Goal: Information Seeking & Learning: Learn about a topic

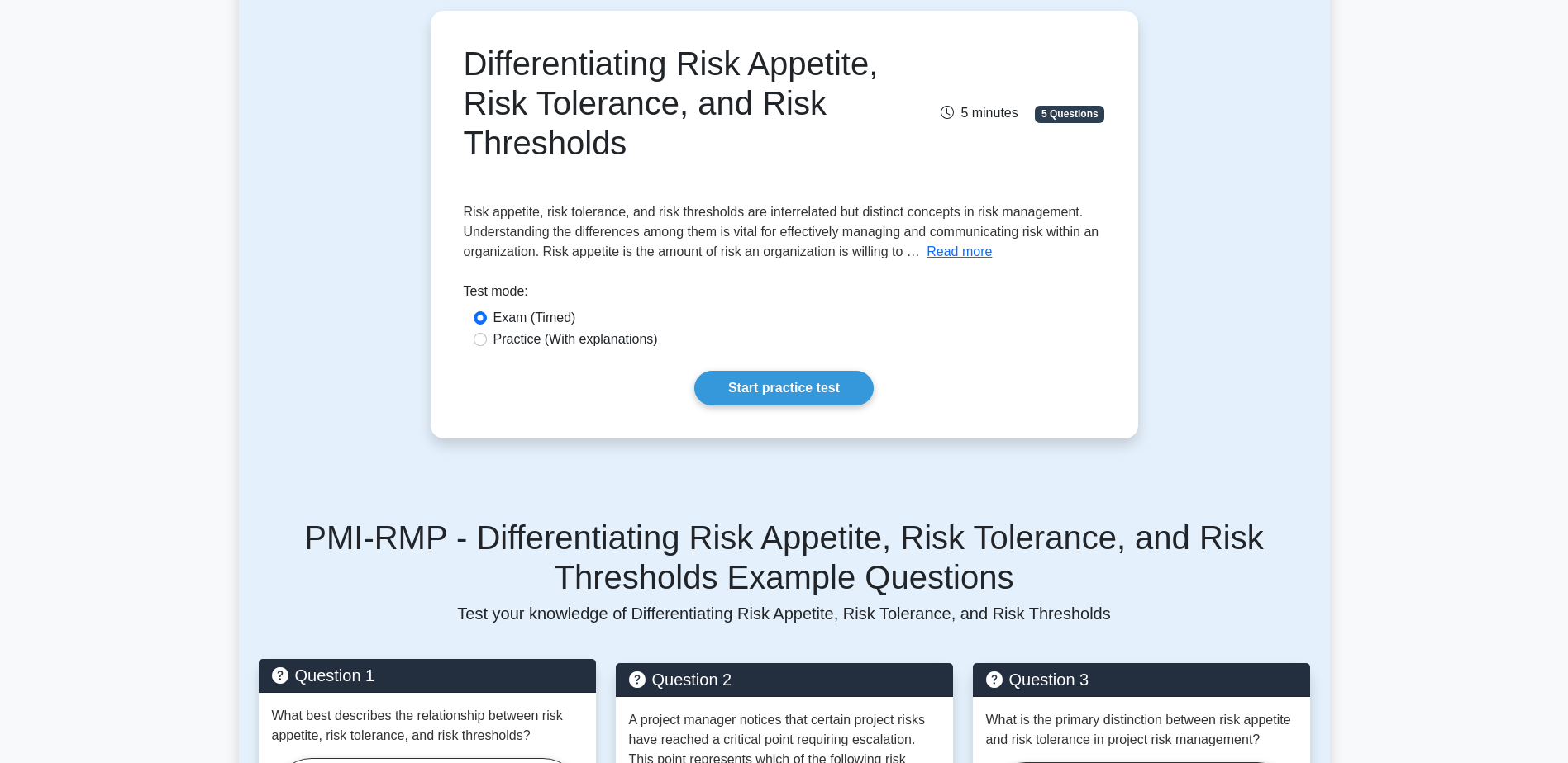
scroll to position [152, 0]
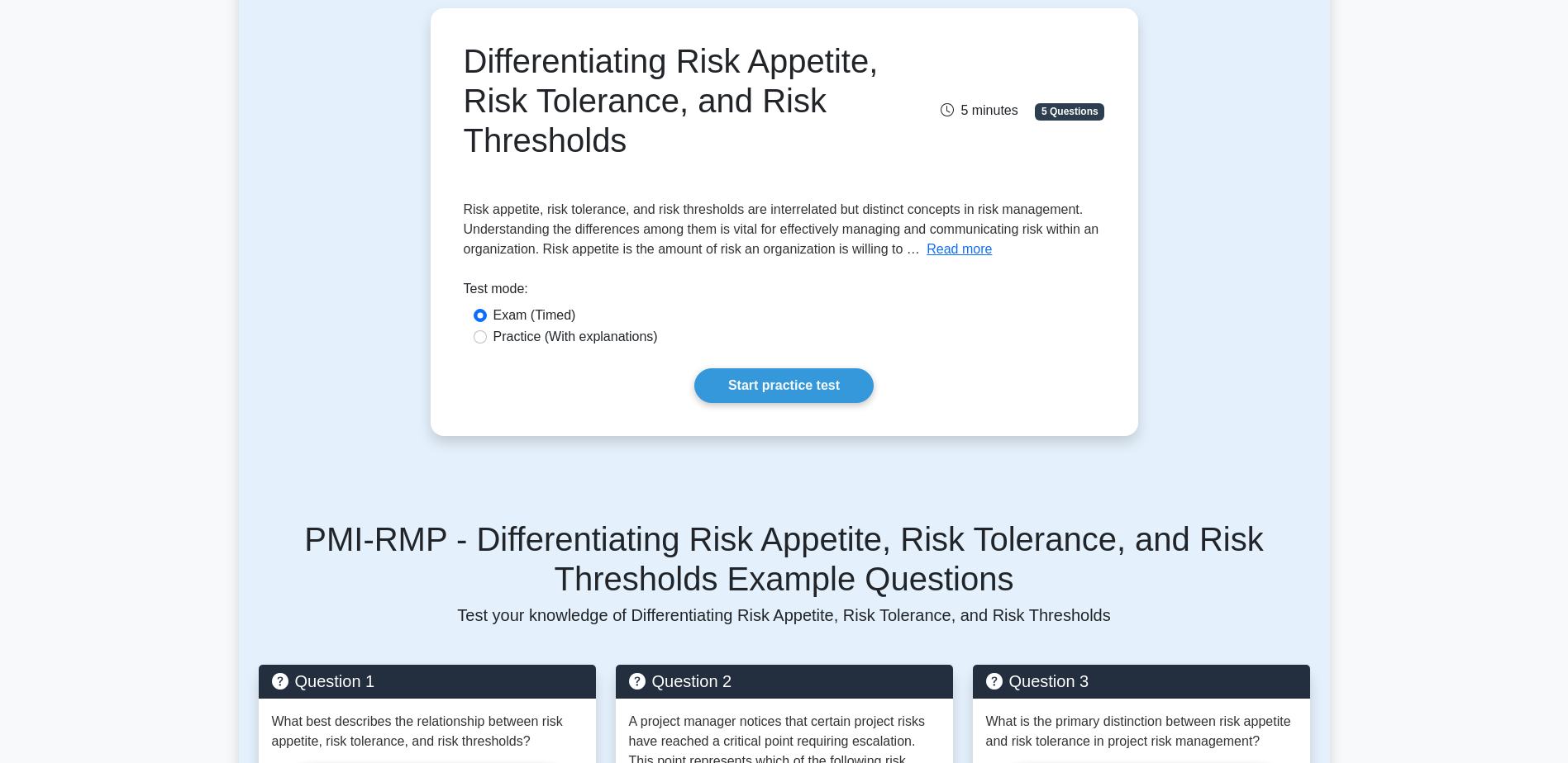
click at [456, 336] on div "Differentiating Risk Appetite, Risk Tolerance, and Risk Thresholds 5 minutes 5 …" at bounding box center [784, 222] width 695 height 414
click at [474, 341] on div "Practice (With explanations)" at bounding box center [784, 337] width 622 height 20
click at [478, 340] on input "Practice (With explanations)" at bounding box center [480, 337] width 13 height 13
radio input "true"
click at [567, 410] on div "Differentiating Risk Appetite, Risk Tolerance, and Risk Thresholds 5 minutes 5 …" at bounding box center [784, 222] width 695 height 414
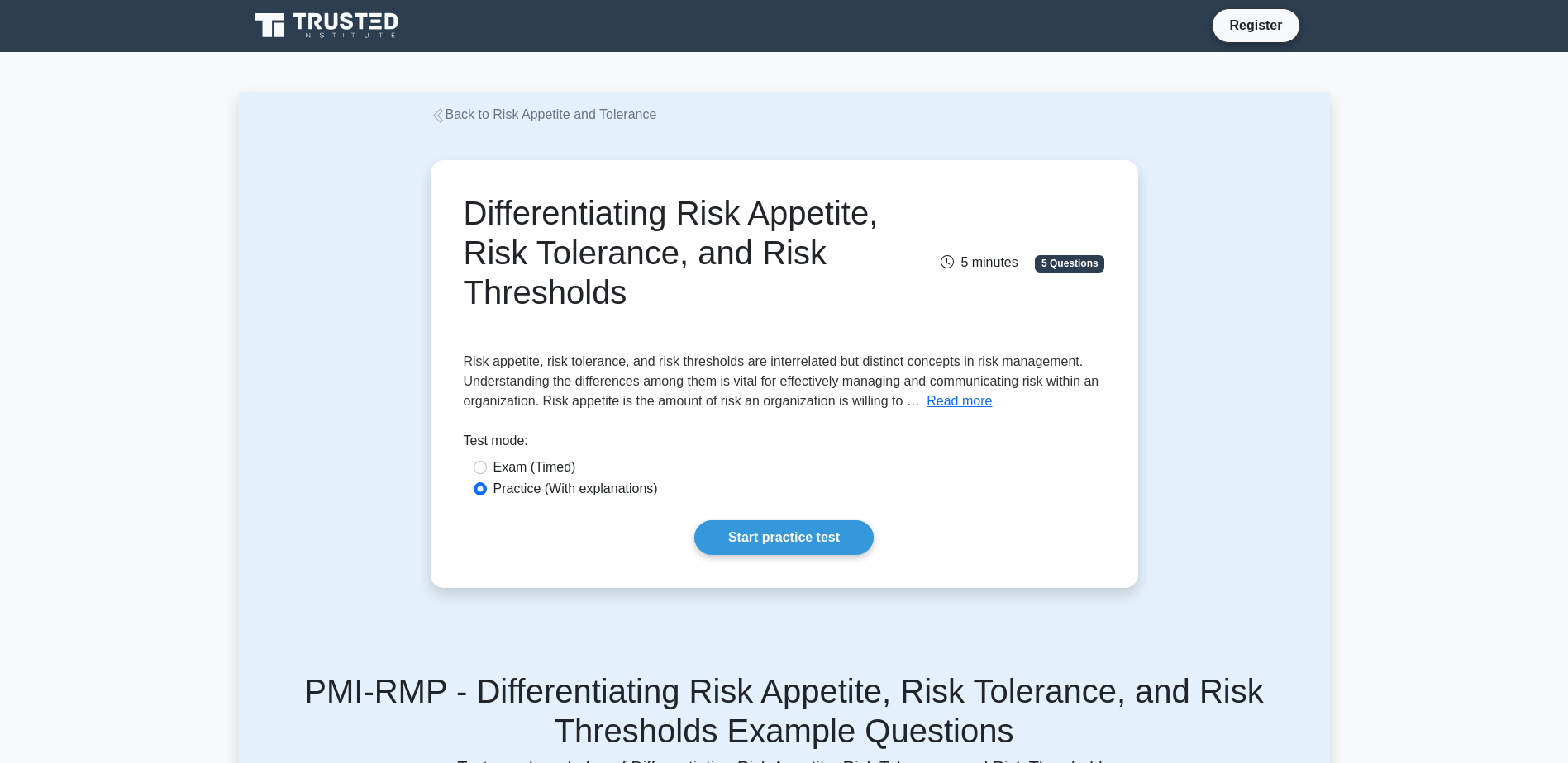
scroll to position [0, 0]
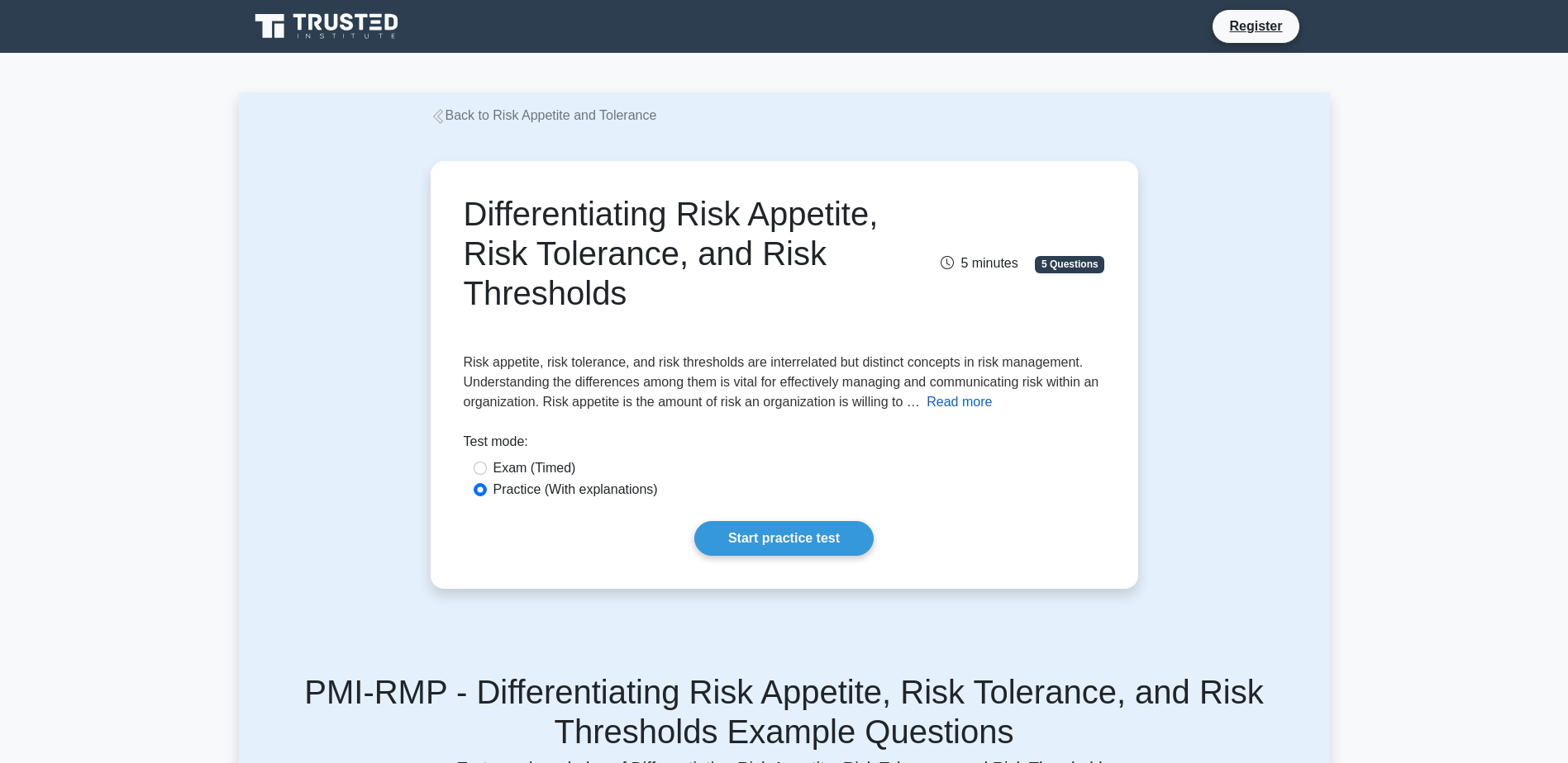
click at [948, 404] on button "Read more" at bounding box center [959, 402] width 65 height 20
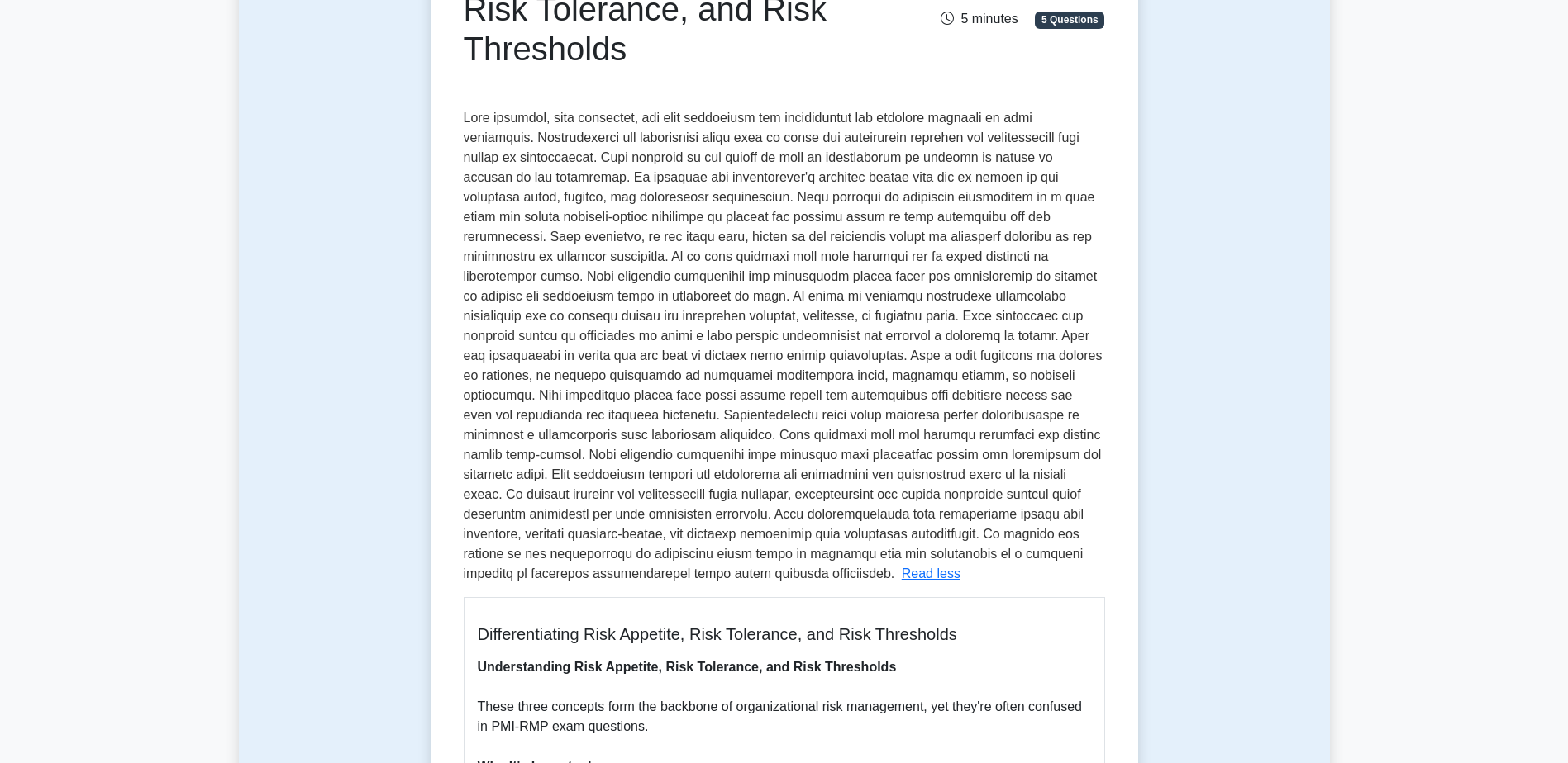
scroll to position [165, 0]
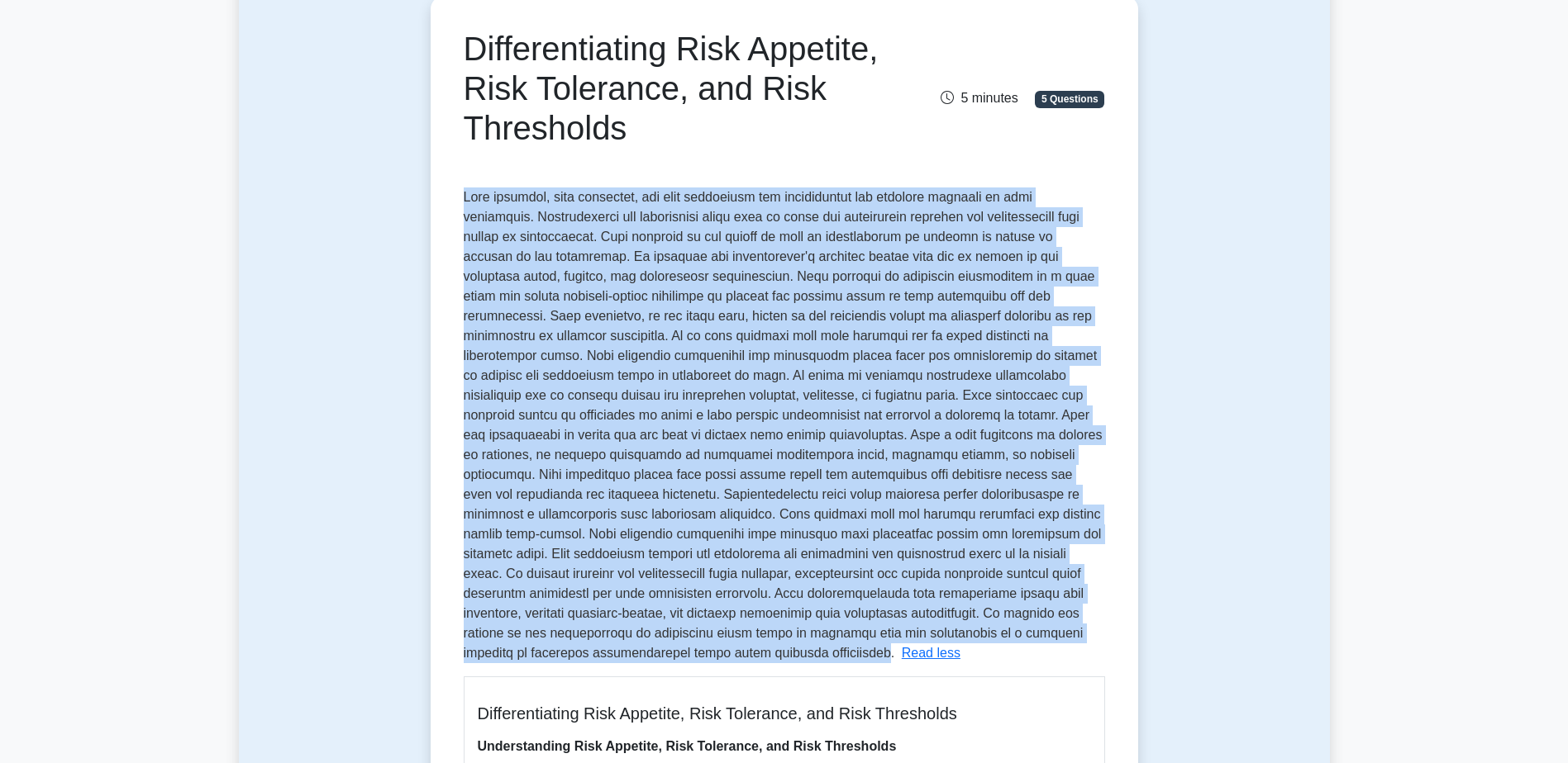
drag, startPoint x: 463, startPoint y: 197, endPoint x: 804, endPoint y: 638, distance: 557.5
click at [804, 638] on span at bounding box center [783, 424] width 639 height 470
drag, startPoint x: 804, startPoint y: 638, endPoint x: 737, endPoint y: 548, distance: 112.2
copy span "Risk appetite, risk tolerance, and risk thresholds are interrelated but distinc…"
drag, startPoint x: 765, startPoint y: 131, endPoint x: 460, endPoint y: 53, distance: 314.8
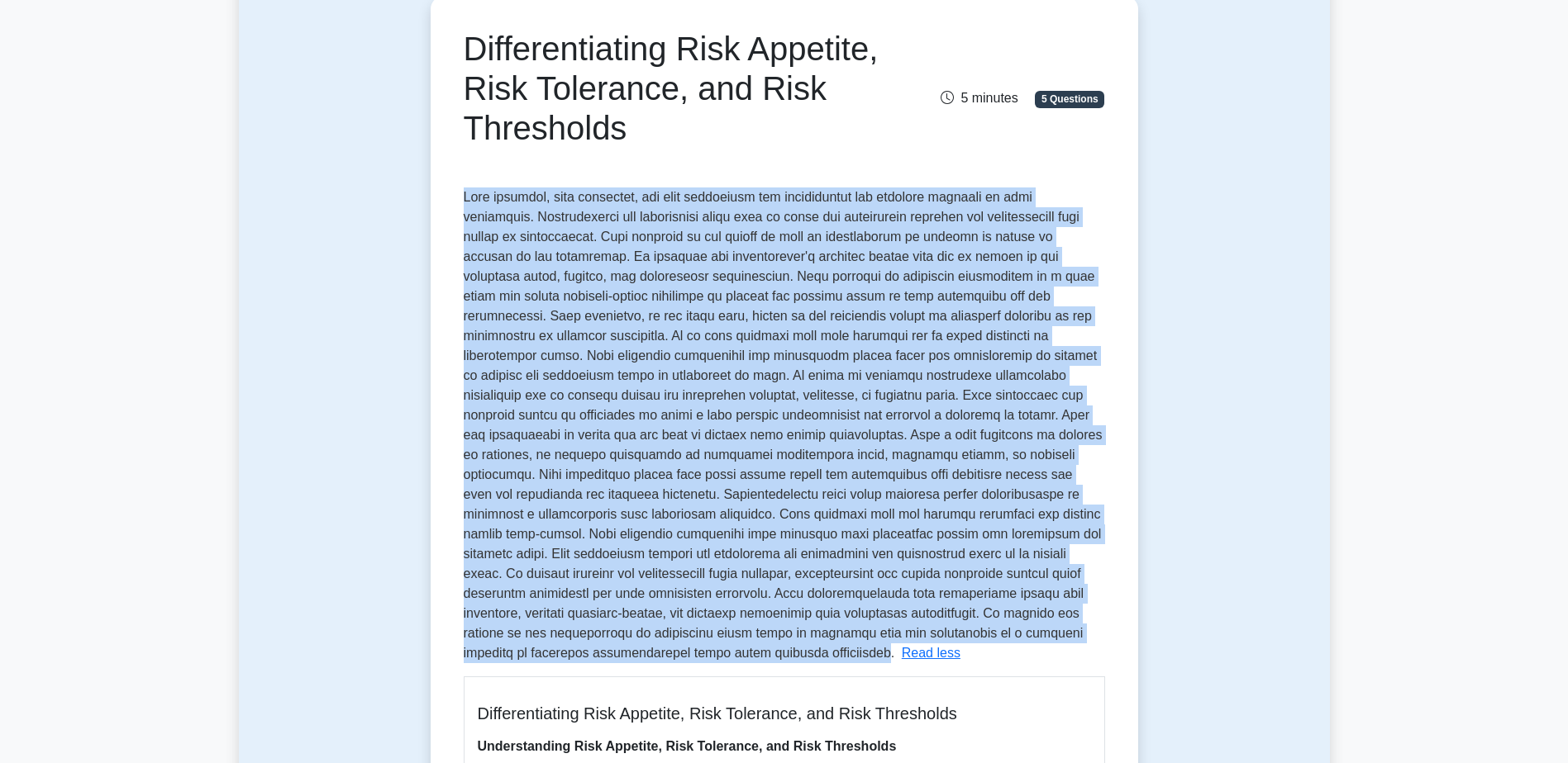
click at [460, 53] on div "Differentiating Risk Appetite, Risk Tolerance, and Risk Thresholds" at bounding box center [674, 91] width 441 height 126
copy h1 "Differentiating Risk Appetite, Risk Tolerance, and Risk Thresholds"
click at [704, 529] on span at bounding box center [783, 424] width 639 height 470
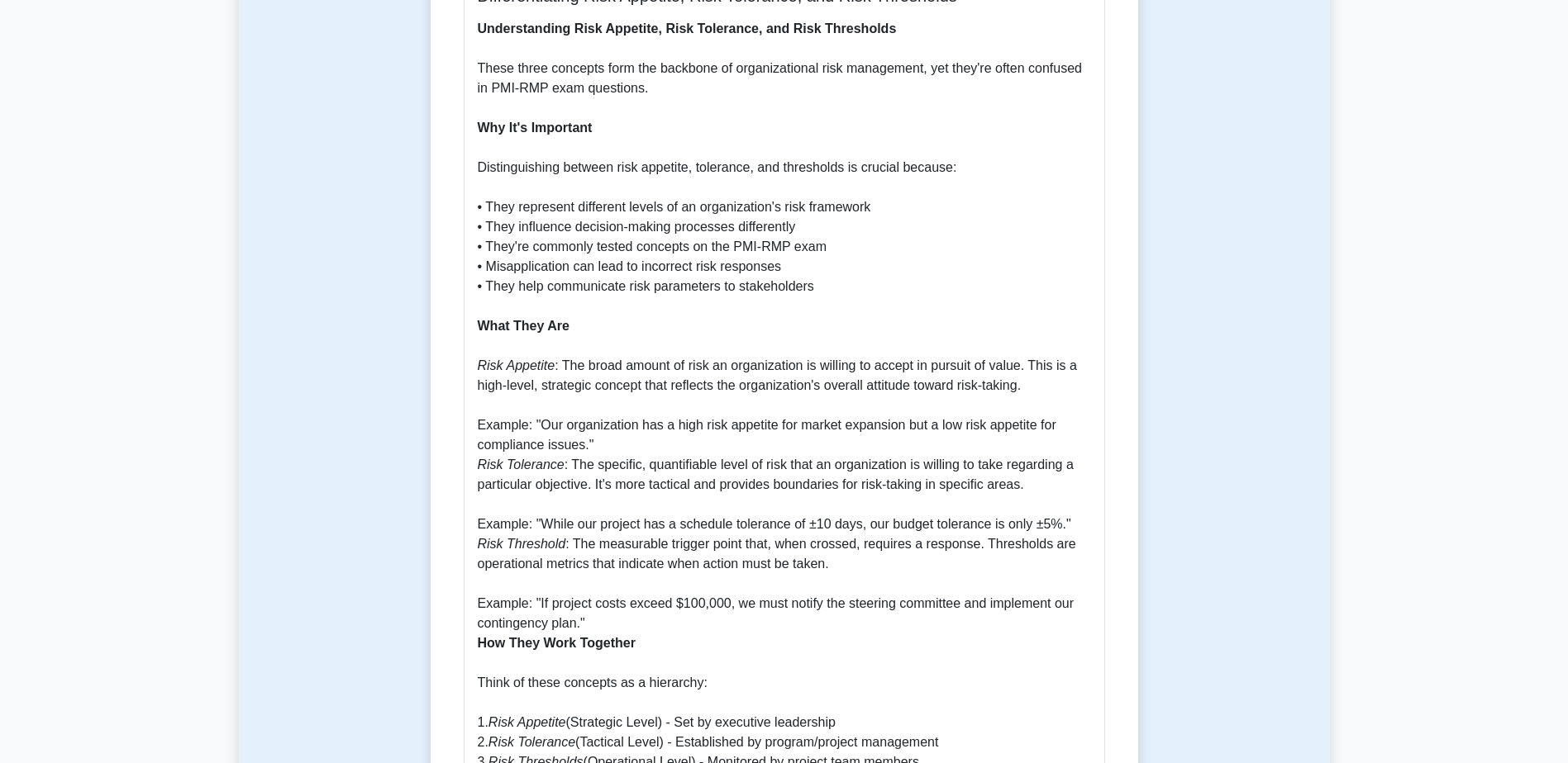
scroll to position [909, 0]
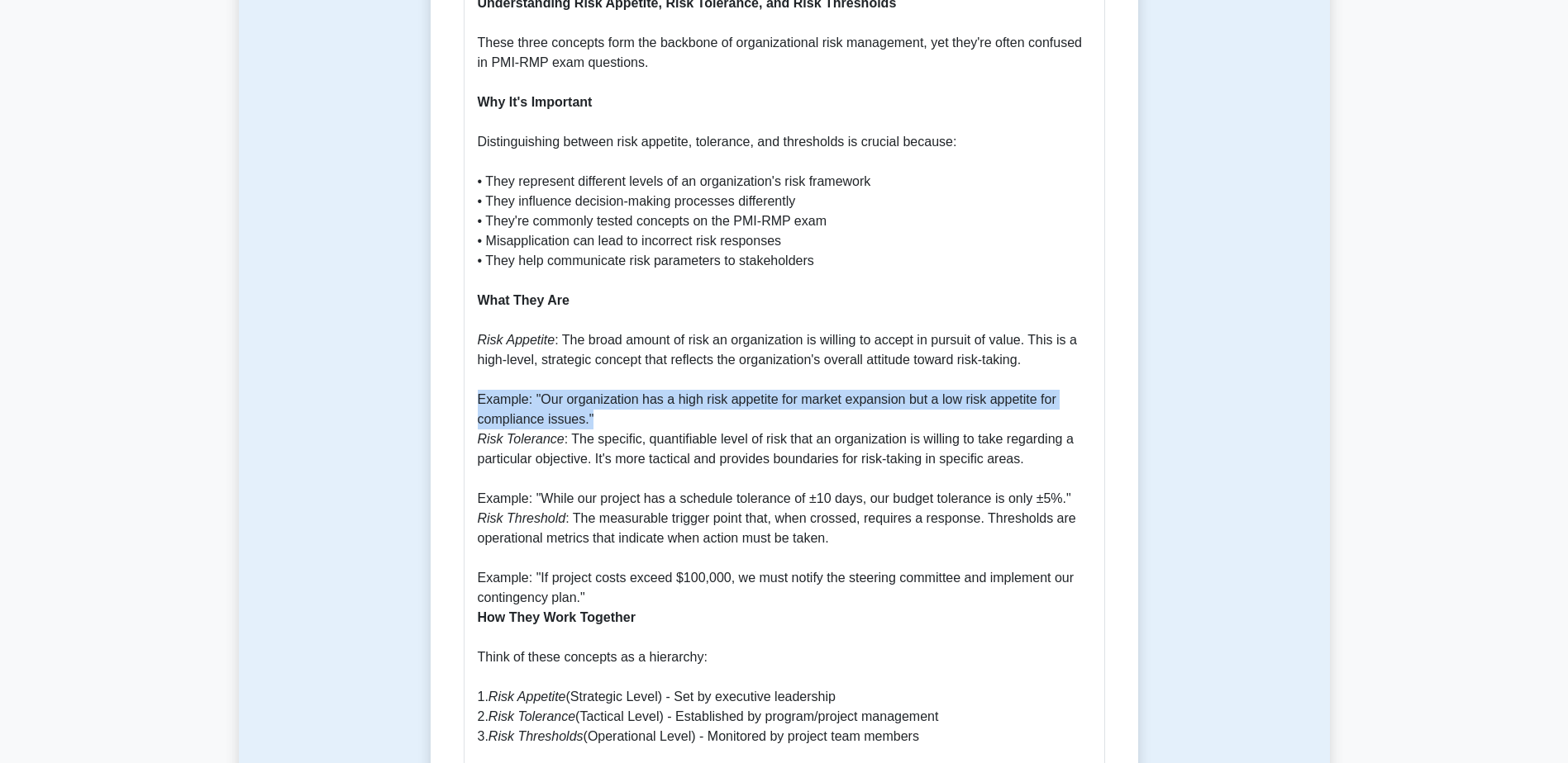
drag, startPoint x: 477, startPoint y: 373, endPoint x: 592, endPoint y: 401, distance: 118.4
drag, startPoint x: 592, startPoint y: 401, endPoint x: 562, endPoint y: 395, distance: 30.6
copy p "Example: "Our organization has a high risk appetite for market expansion but a …"
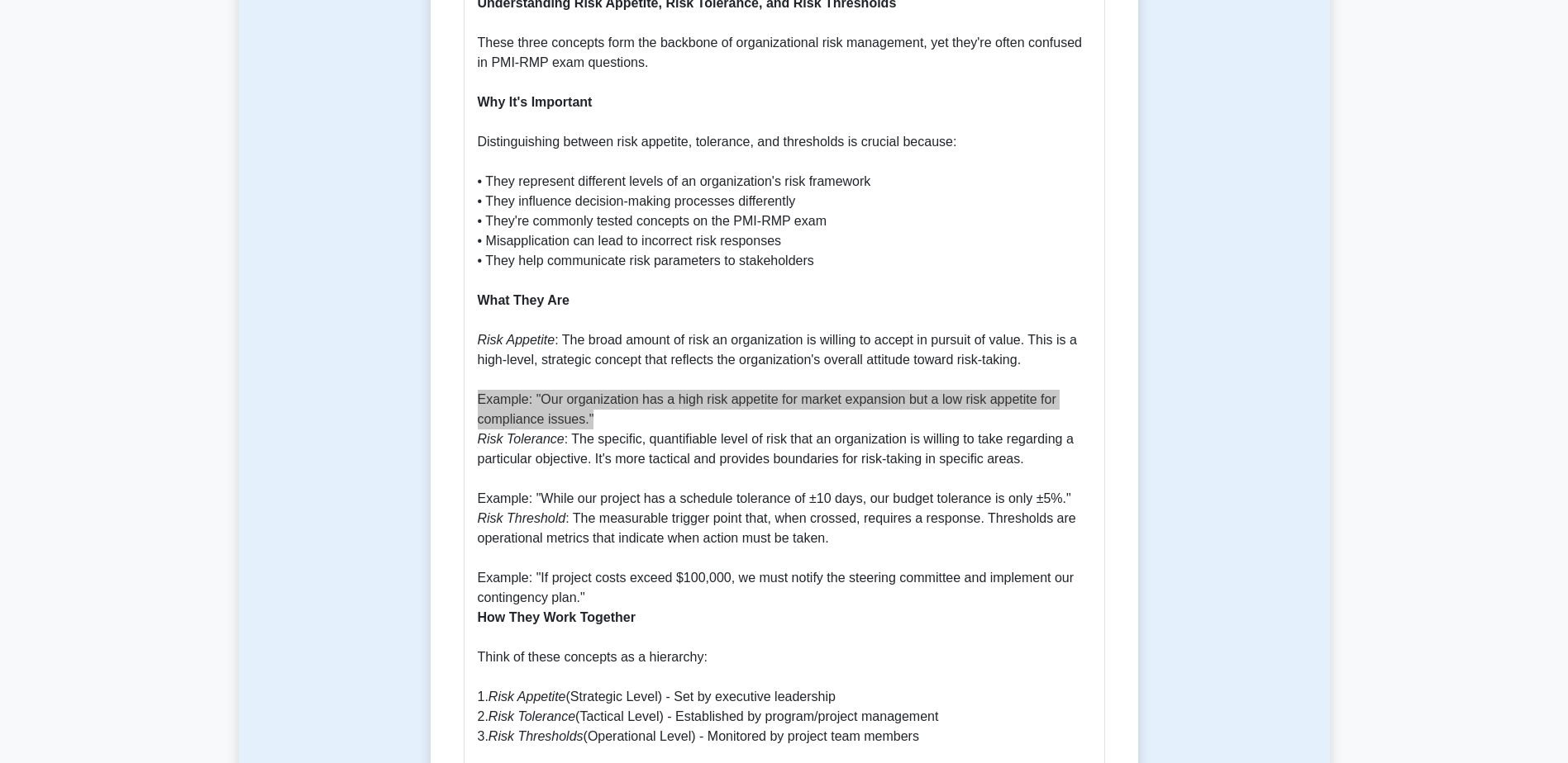
scroll to position [991, 0]
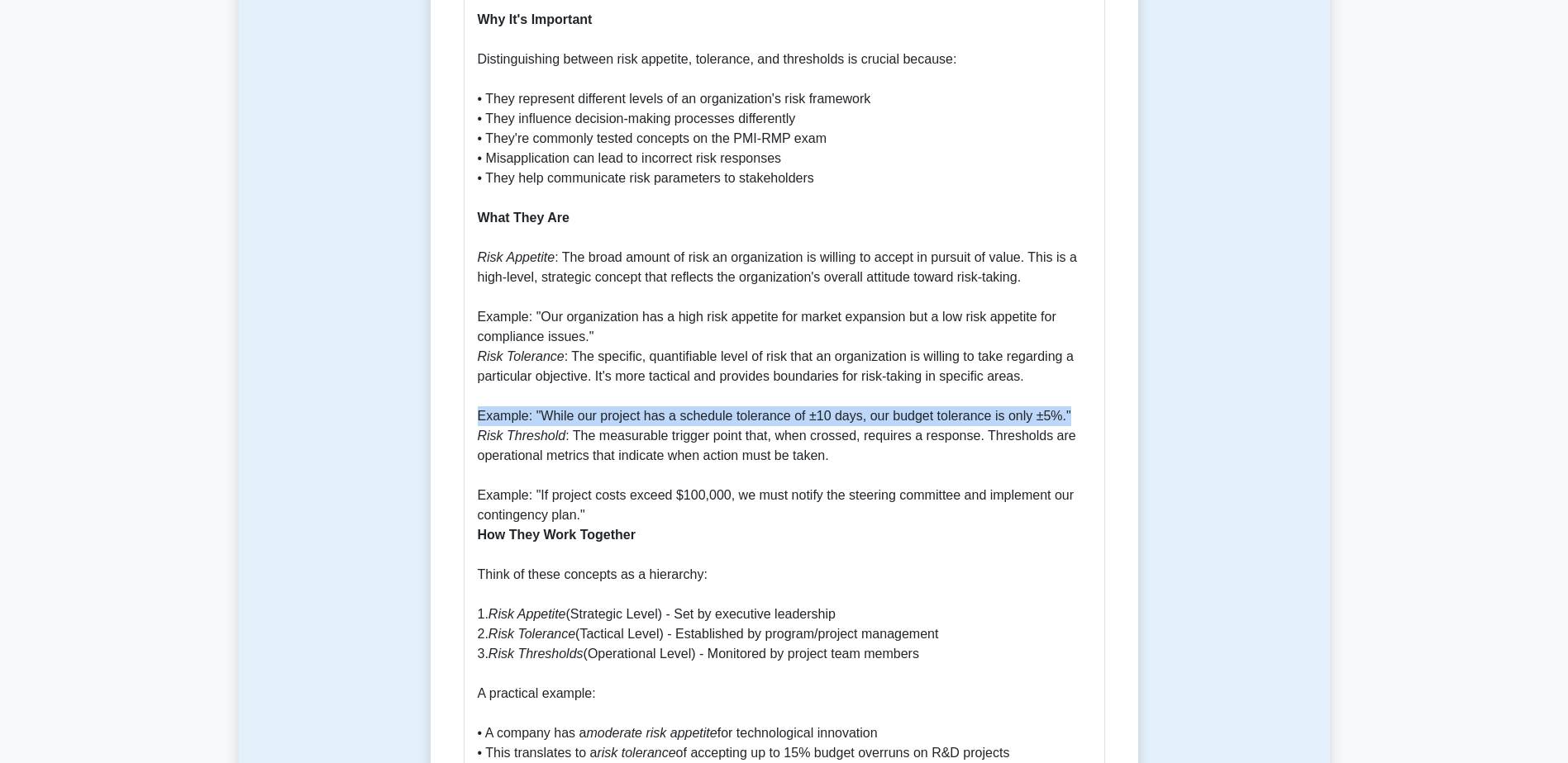
drag, startPoint x: 480, startPoint y: 395, endPoint x: 1072, endPoint y: 392, distance: 592.0
drag, startPoint x: 1072, startPoint y: 392, endPoint x: 1023, endPoint y: 392, distance: 49.0
copy p "Example: "While our project has a schedule tolerance of ±10 days, our budget to…"
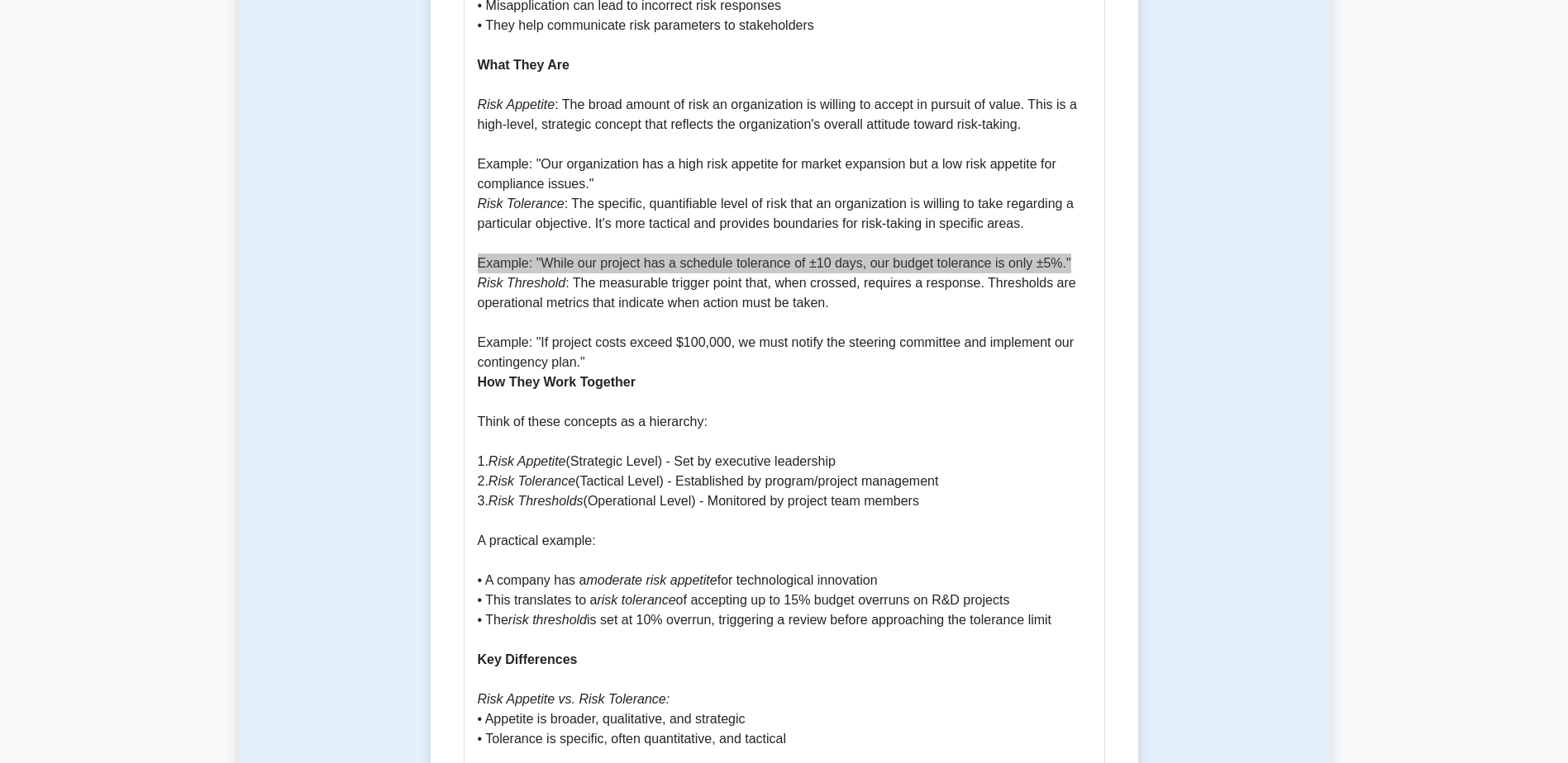
scroll to position [1157, 0]
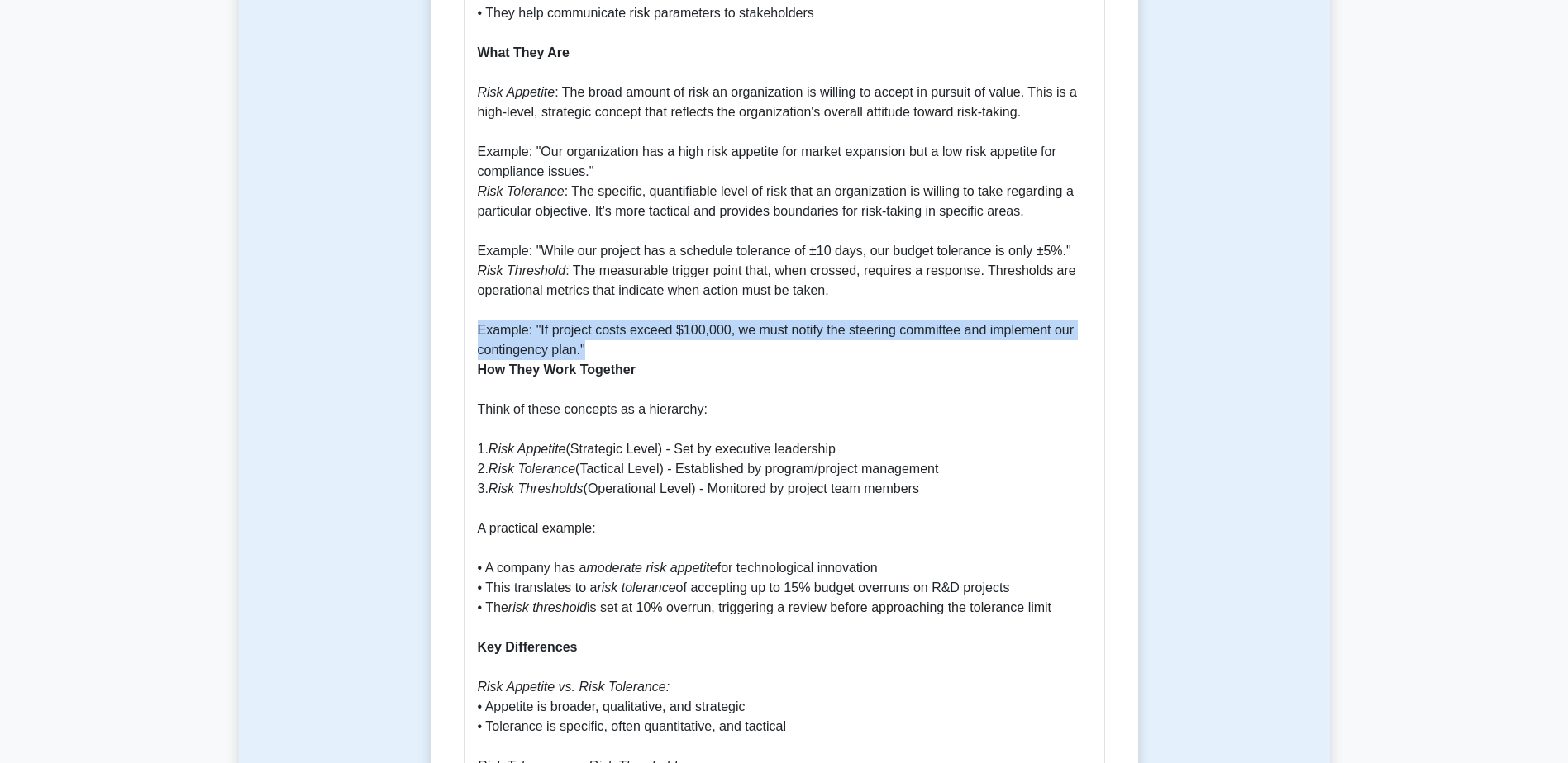
drag, startPoint x: 481, startPoint y: 310, endPoint x: 584, endPoint y: 332, distance: 105.3
drag, startPoint x: 584, startPoint y: 332, endPoint x: 566, endPoint y: 330, distance: 18.1
copy p "Example: "If project costs exceed $100,000, we must notify the steering committ…"
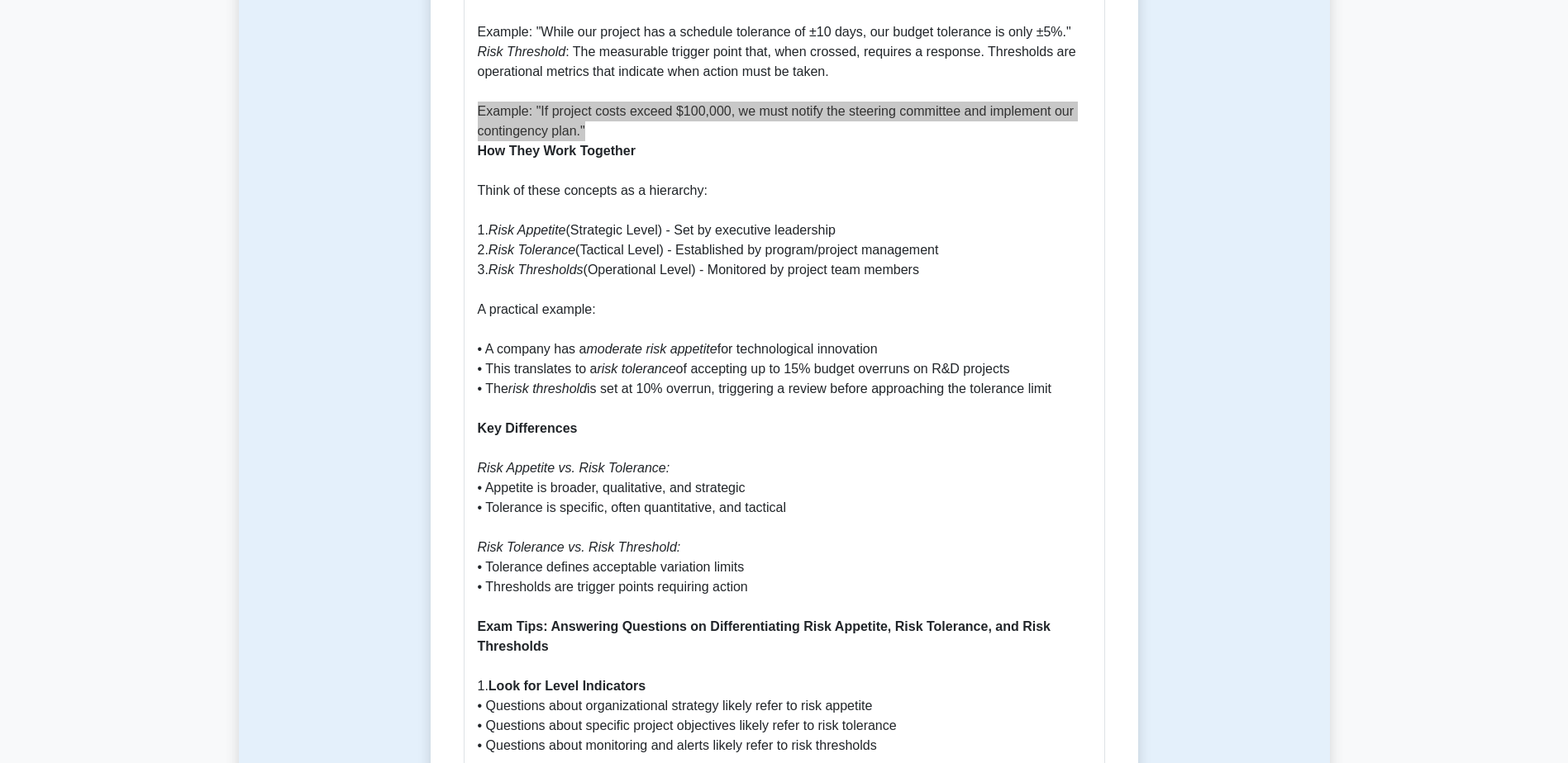
scroll to position [1405, 0]
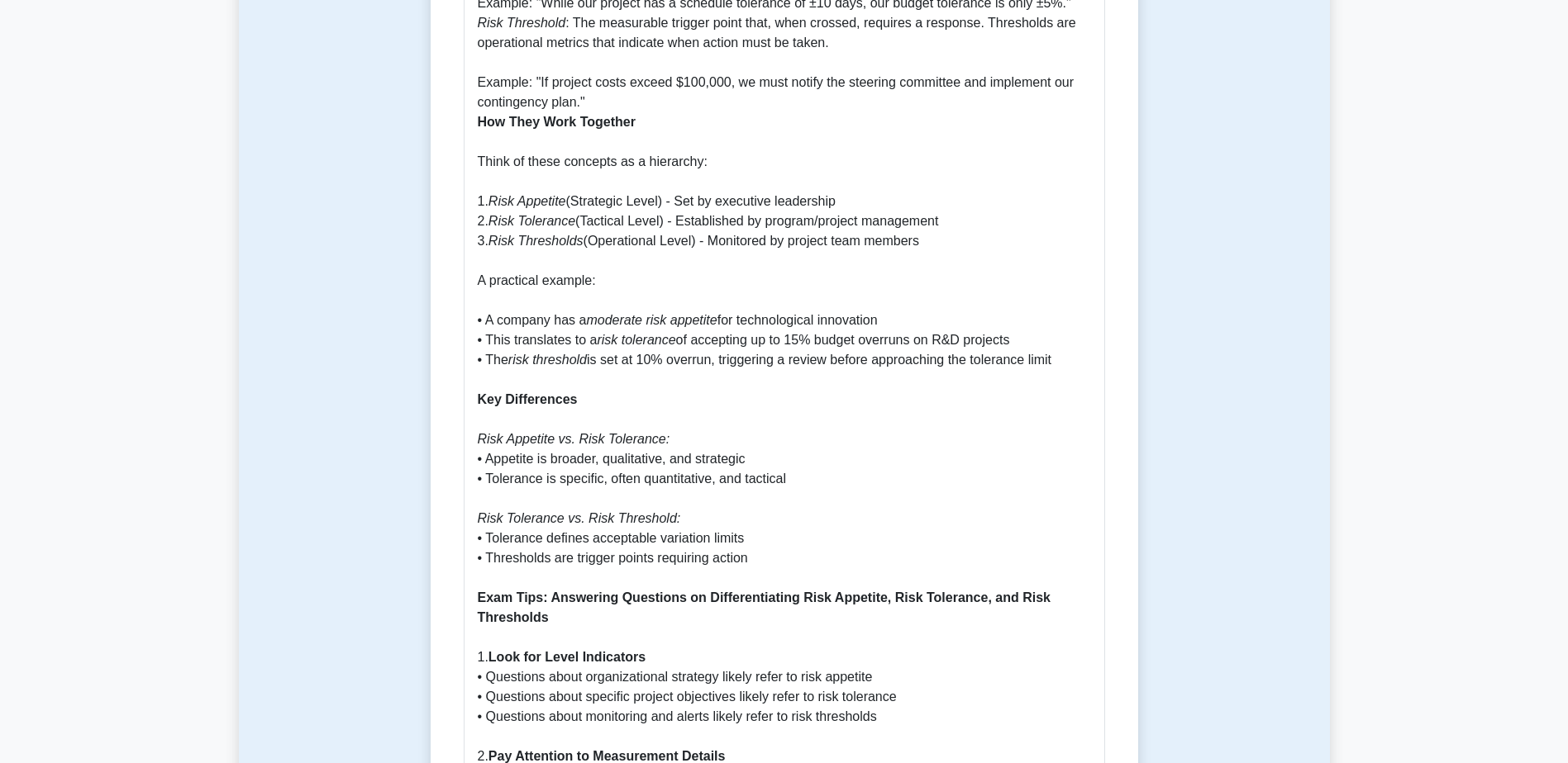
click at [482, 115] on p "Understanding Risk Appetite, Risk Tolerance, and Risk Thresholds These three co…" at bounding box center [785, 587] width 614 height 2181
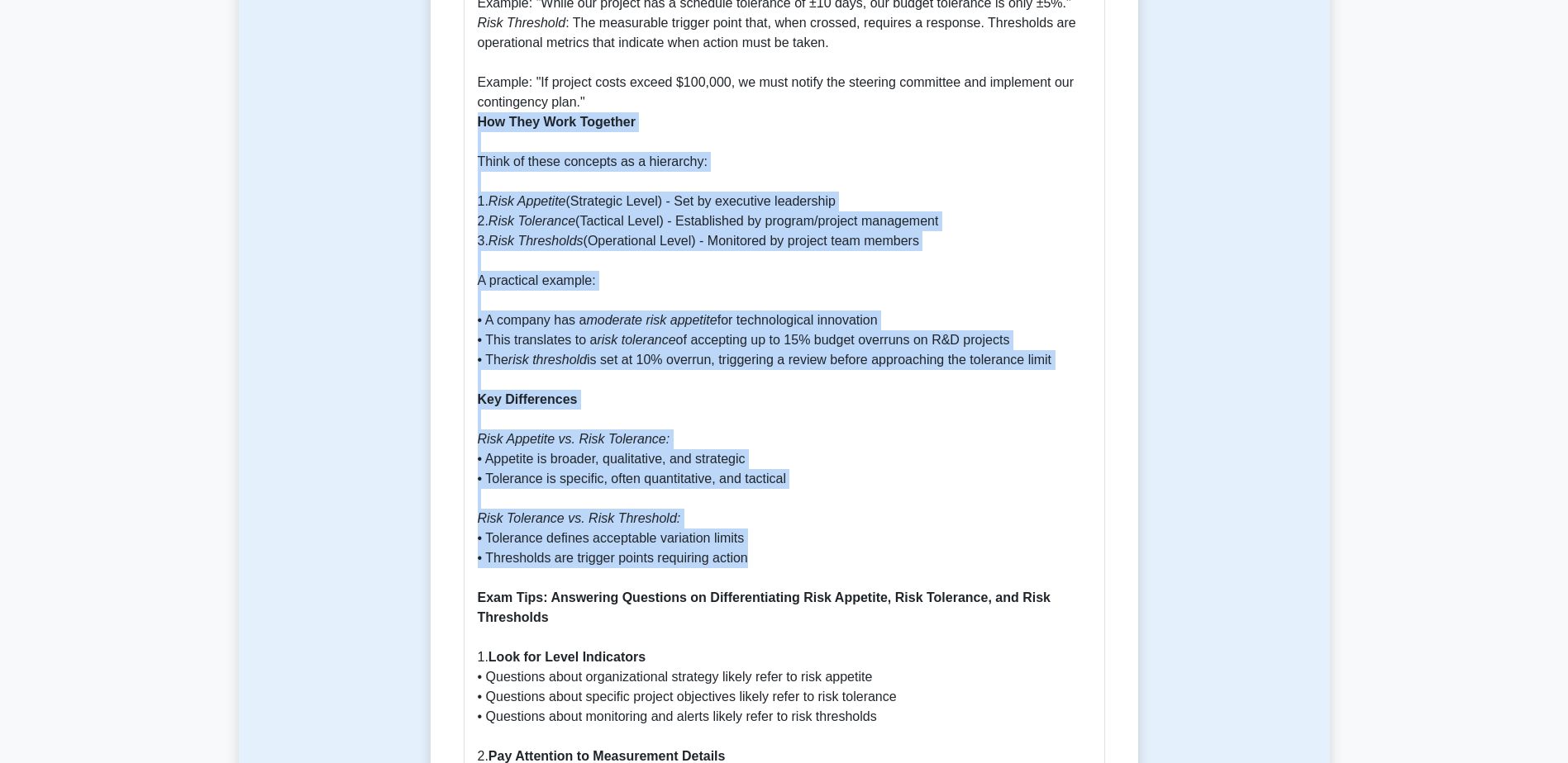
drag, startPoint x: 480, startPoint y: 103, endPoint x: 758, endPoint y: 541, distance: 518.8
click at [758, 541] on p "Understanding Risk Appetite, Risk Tolerance, and Risk Thresholds These three co…" at bounding box center [785, 587] width 614 height 2181
copy p "How They Work Together Think of these concepts as a hierarchy: 1. Risk Appetite…"
click at [747, 503] on p "Understanding Risk Appetite, Risk Tolerance, and Risk Thresholds These three co…" at bounding box center [785, 587] width 614 height 2181
click at [915, 491] on p "Understanding Risk Appetite, Risk Tolerance, and Risk Thresholds These three co…" at bounding box center [785, 587] width 614 height 2181
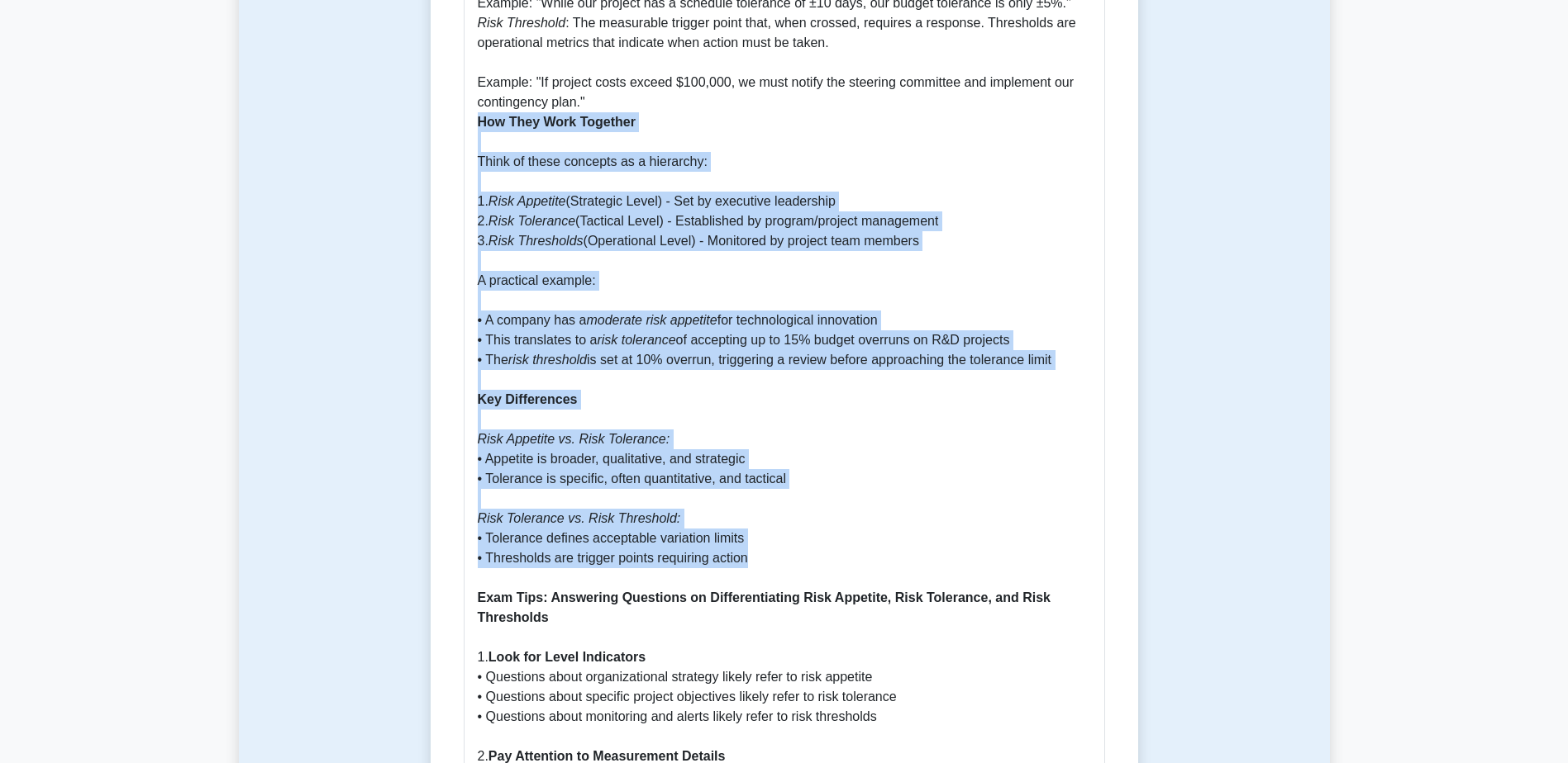
click at [992, 469] on p "Understanding Risk Appetite, Risk Tolerance, and Risk Thresholds These three co…" at bounding box center [785, 587] width 614 height 2181
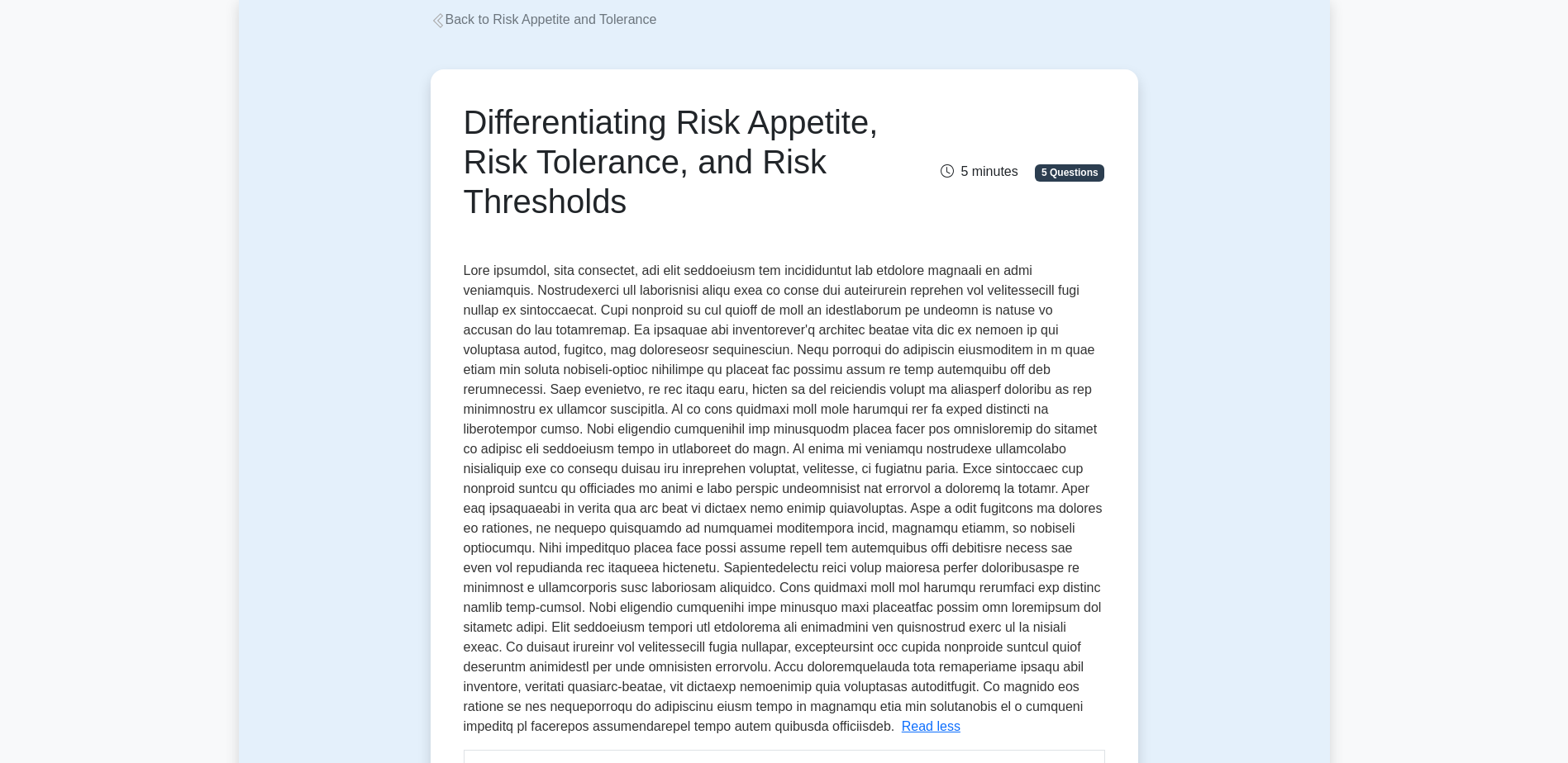
scroll to position [0, 0]
